Goal: Information Seeking & Learning: Learn about a topic

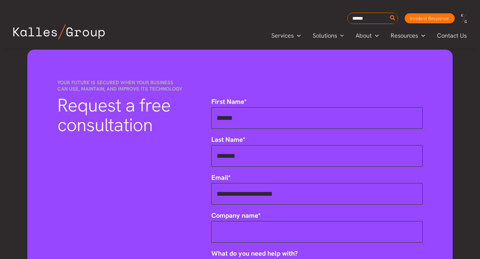
scroll to position [570, 0]
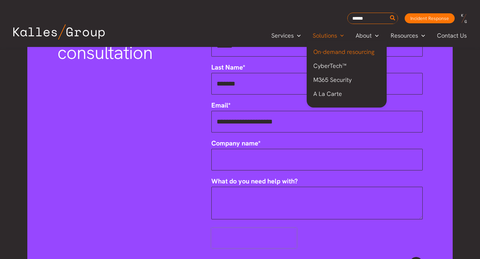
click at [336, 57] on link "On-demand resourcing" at bounding box center [347, 52] width 80 height 14
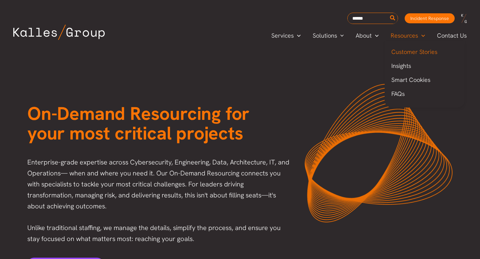
click at [420, 49] on span "Customer Stories" at bounding box center [414, 52] width 46 height 8
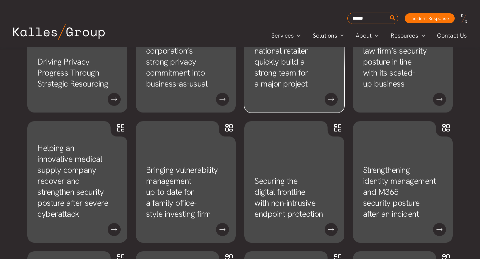
scroll to position [383, 0]
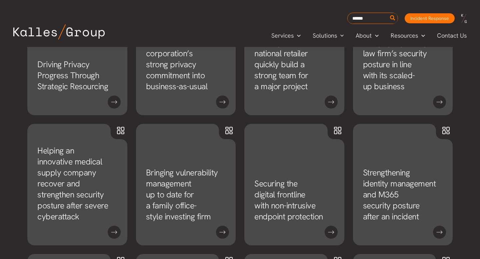
click at [0, 194] on div "Driving Privacy Progress Through Strategic Resourcing Turning a multinational c…" at bounding box center [240, 216] width 480 height 445
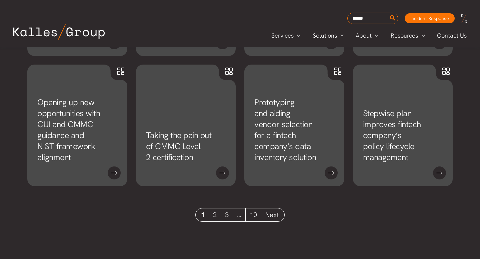
scroll to position [574, 0]
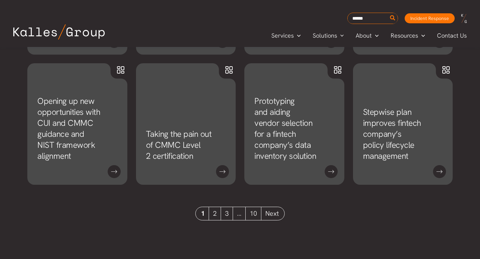
click at [215, 216] on link "2" at bounding box center [215, 213] width 12 height 13
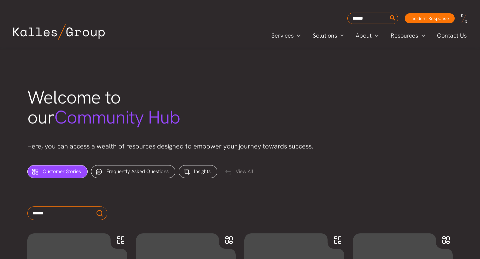
scroll to position [148, 0]
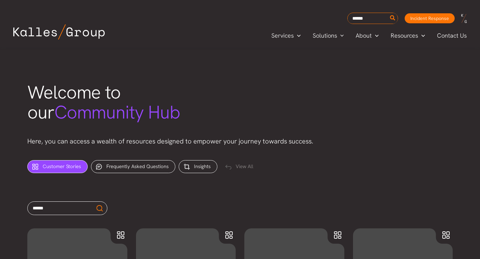
click at [63, 209] on input "text" at bounding box center [67, 209] width 80 height 14
type input "******"
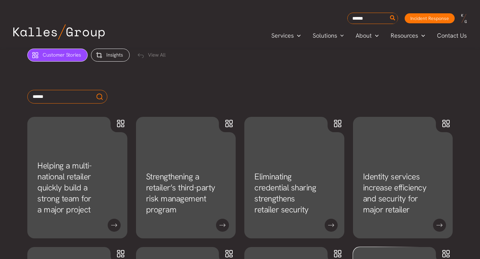
scroll to position [261, 0]
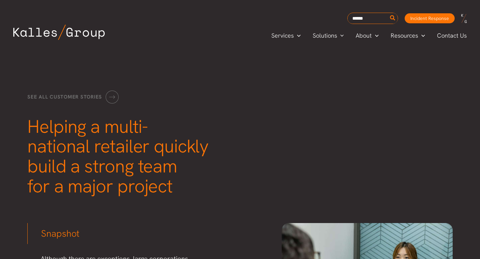
click at [208, 120] on h1 "Helping a multi-national retailer quickly build a strong team for a major proje…" at bounding box center [137, 157] width 220 height 80
